Goal: Information Seeking & Learning: Learn about a topic

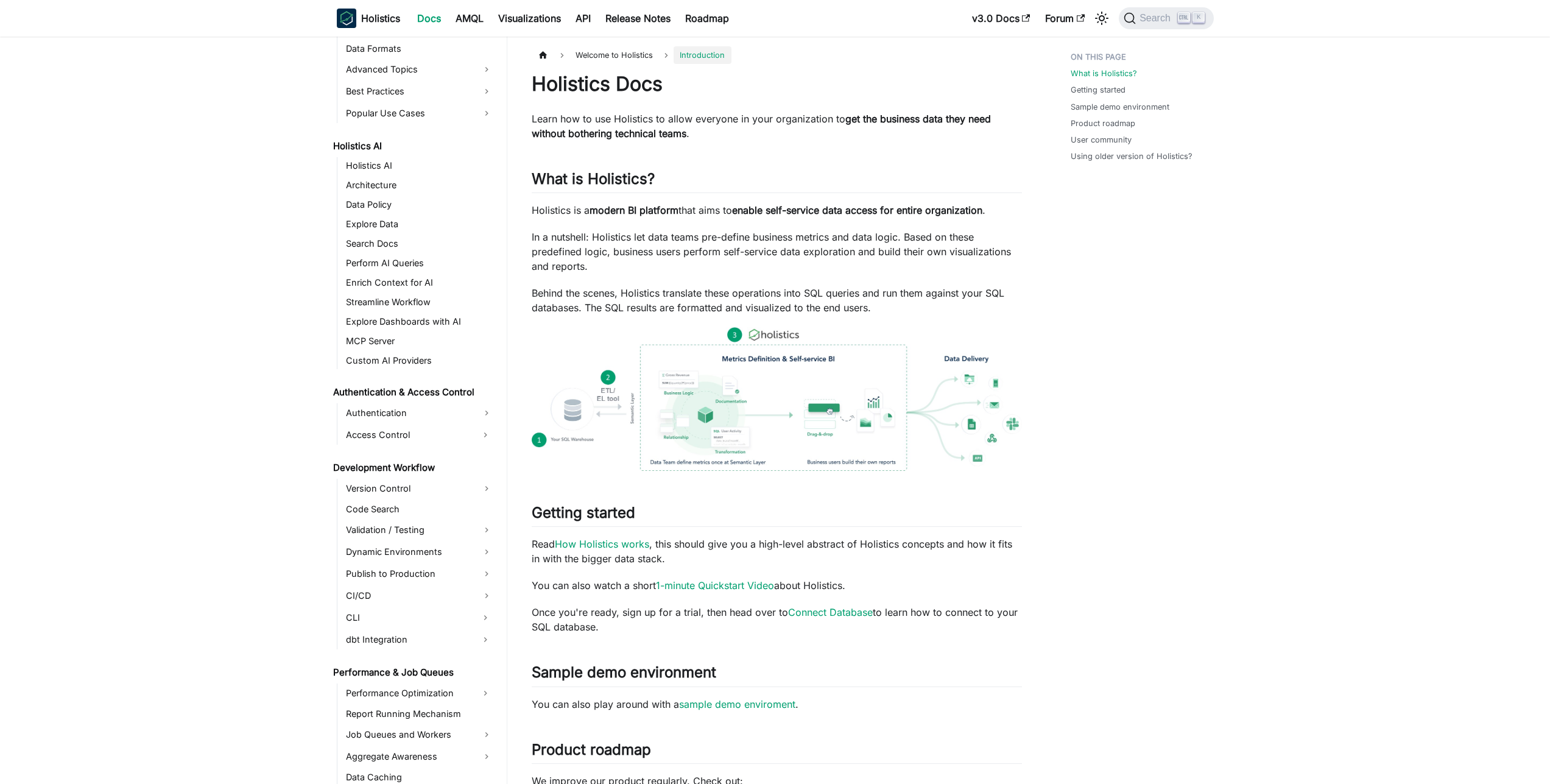
scroll to position [575, 0]
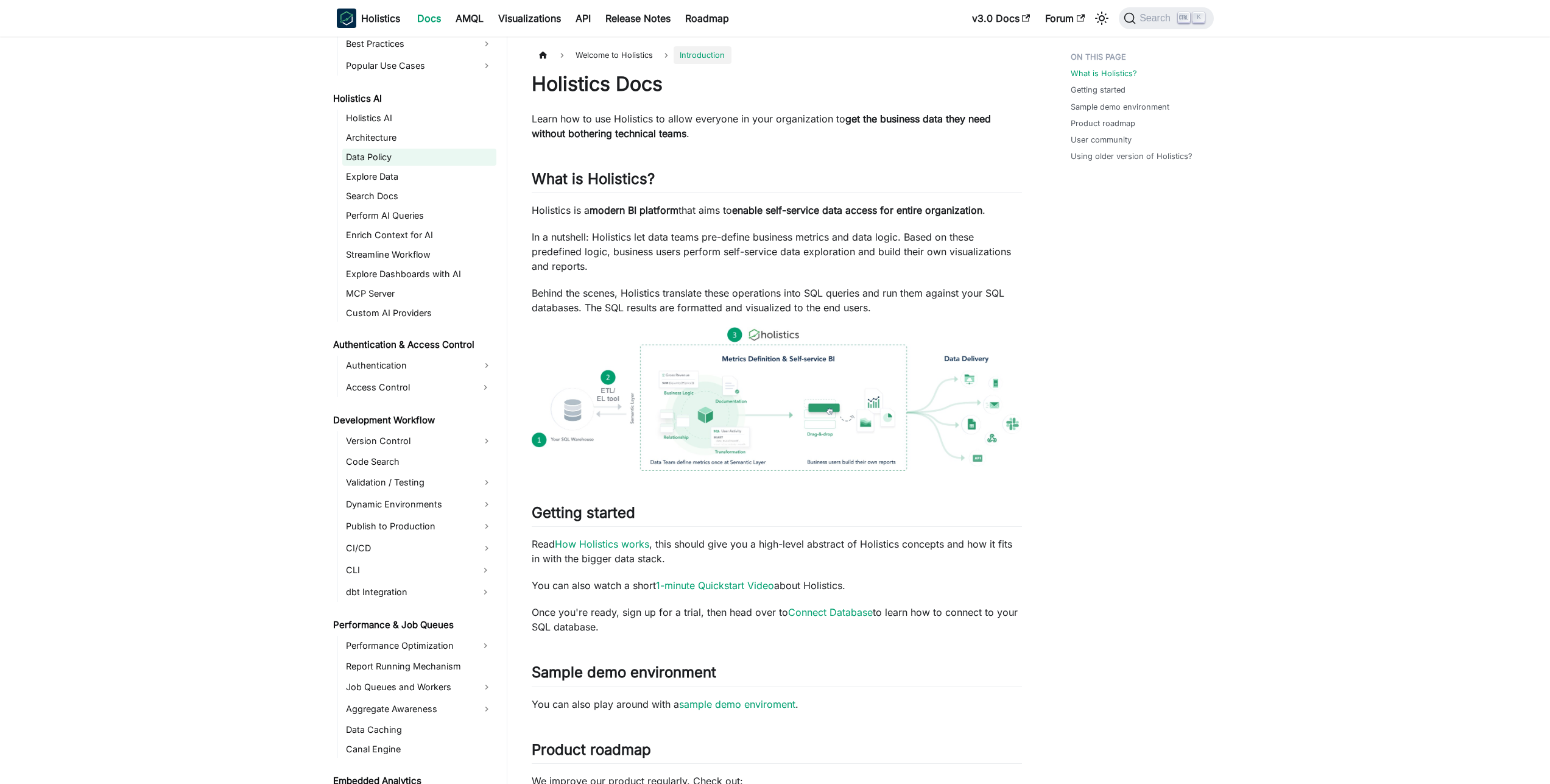
click at [401, 161] on link "Data Policy" at bounding box center [420, 157] width 154 height 17
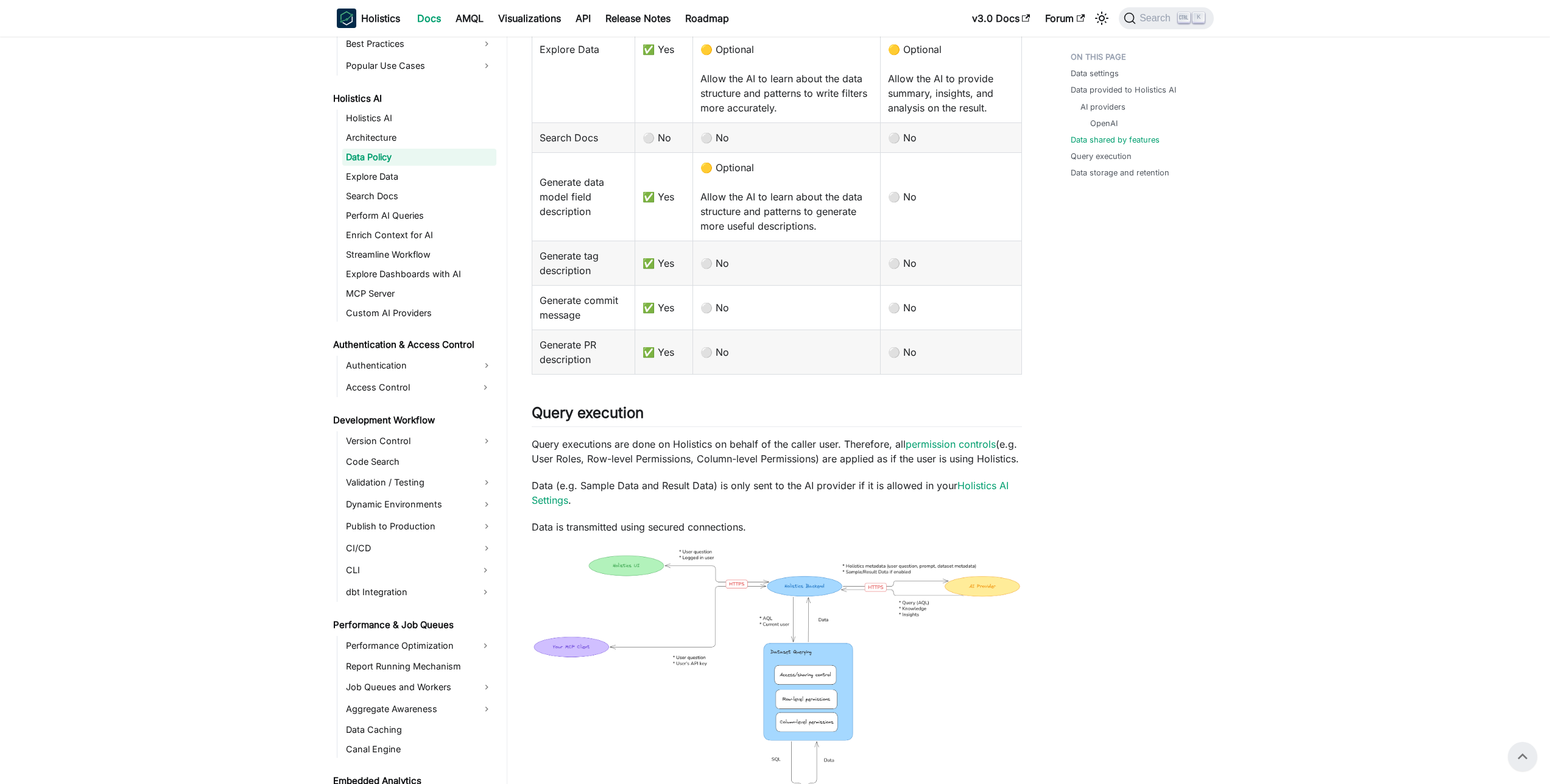
scroll to position [442, 0]
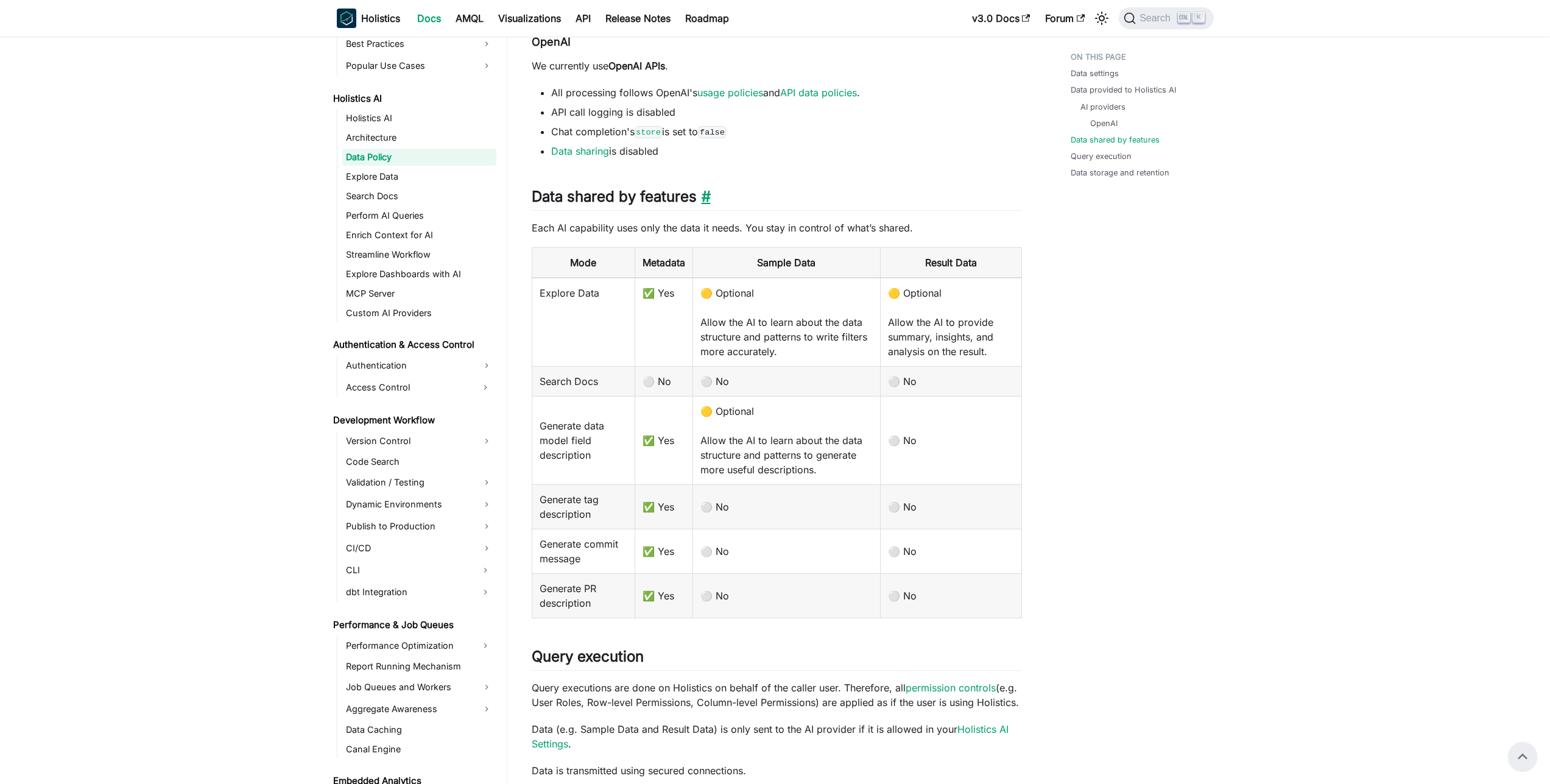
click at [708, 193] on link "​" at bounding box center [703, 196] width 14 height 18
